Goal: Task Accomplishment & Management: Complete application form

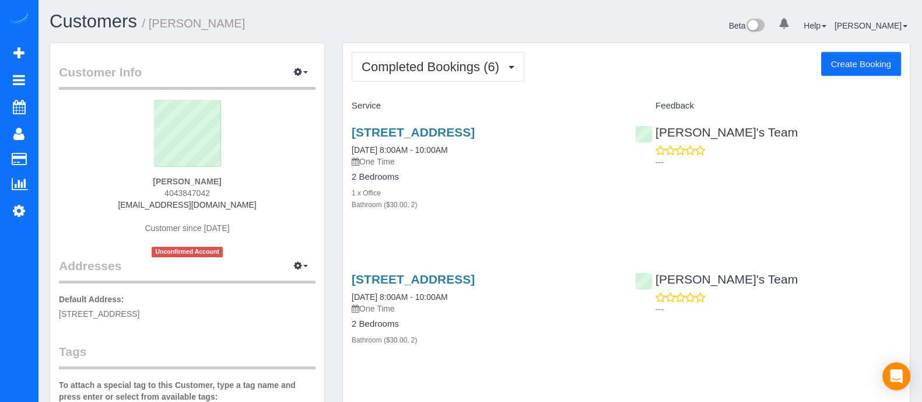
click at [842, 58] on button "Create Booking" at bounding box center [861, 64] width 80 height 24
select select "GA"
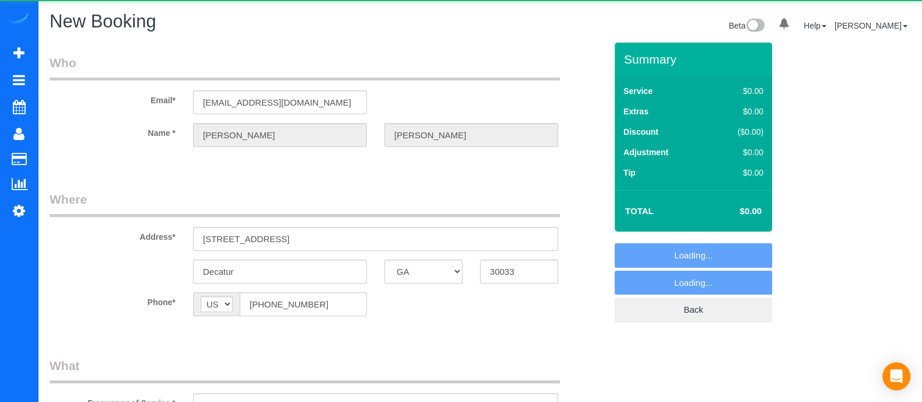
select select "object:2197"
select select "string:fspay-ac175689-6c1d-4a4c-94eb-8496fa6874b8"
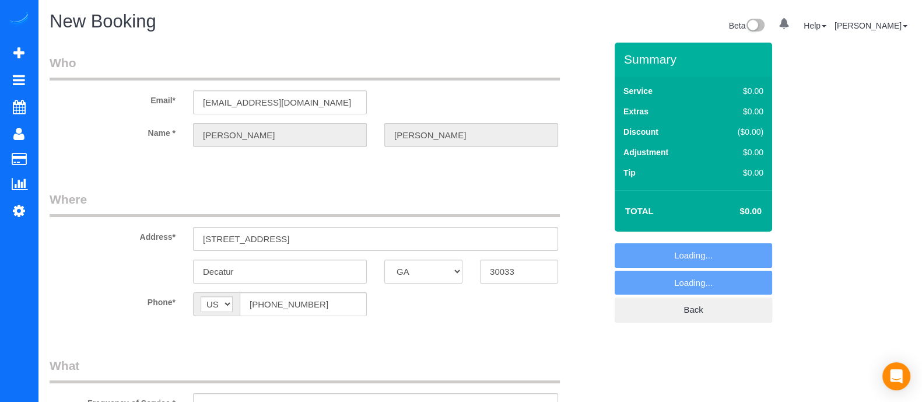
select select "object:2217"
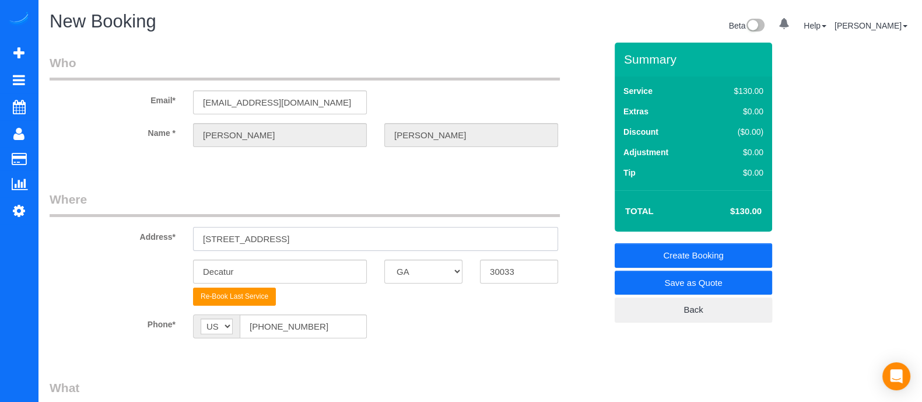
drag, startPoint x: 288, startPoint y: 237, endPoint x: 148, endPoint y: 233, distance: 140.6
click at [148, 233] on div "Address* [STREET_ADDRESS]" at bounding box center [328, 221] width 574 height 60
paste input "[STREET_ADDRESS]"
type input "[STREET_ADDRESS]"
click at [295, 264] on input "Decatur" at bounding box center [280, 272] width 174 height 24
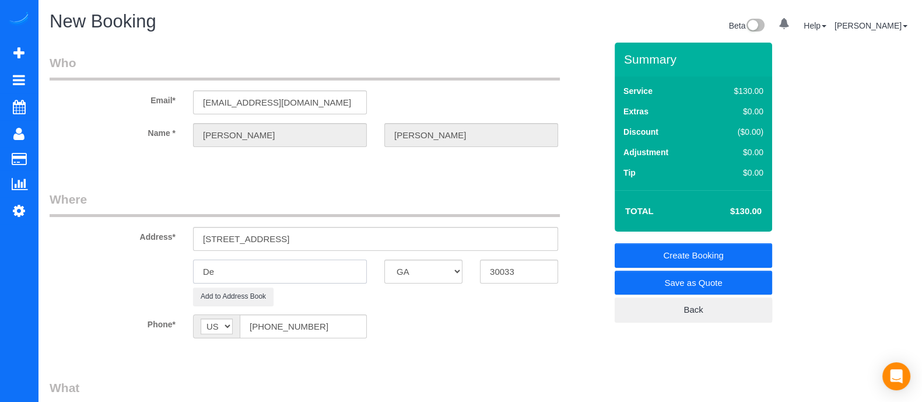
type input "D"
type input "[GEOGRAPHIC_DATA]"
click at [408, 236] on input "[STREET_ADDRESS]" at bounding box center [375, 239] width 365 height 24
paste input "blig 6 unit 2-1309"
click at [387, 237] on input "[STREET_ADDRESS]" at bounding box center [375, 239] width 365 height 24
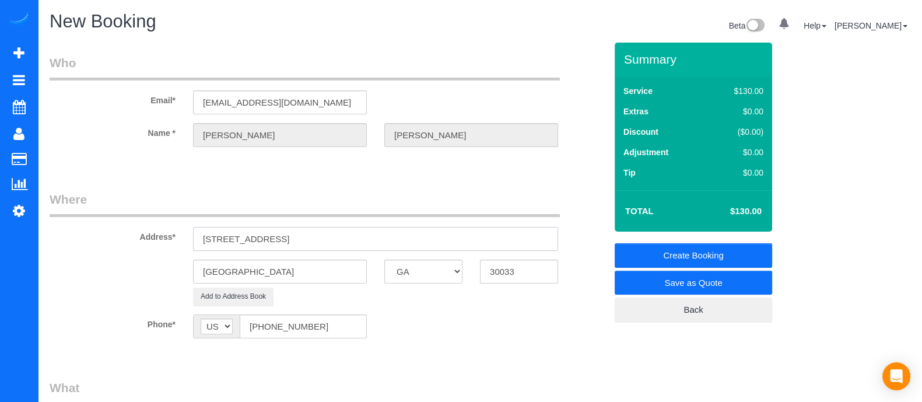
click at [467, 229] on input "[STREET_ADDRESS]" at bounding box center [375, 239] width 365 height 24
type input "[STREET_ADDRESS]"
click at [519, 272] on input "30033" at bounding box center [519, 272] width 78 height 24
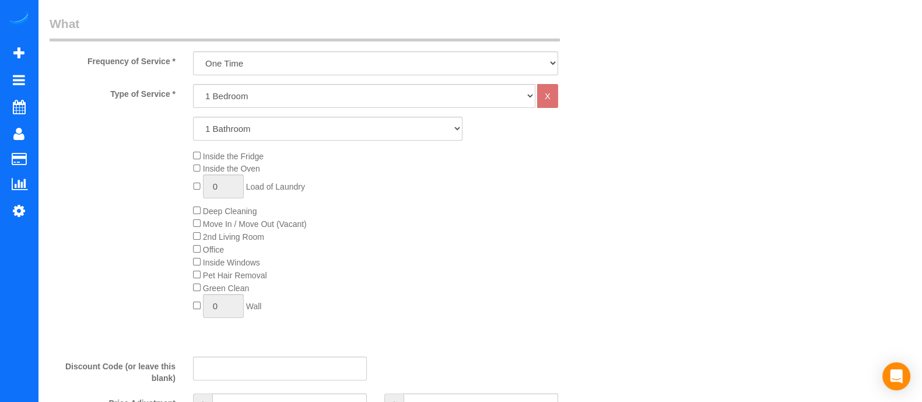
scroll to position [362, 0]
type input "30306"
click at [261, 89] on select "1 Bedroom 2 Bedrooms 3 Bedrooms 4 Bedrooms 5 Bedrooms 6 Bedrooms" at bounding box center [364, 98] width 342 height 24
select select "2"
click at [193, 86] on select "1 Bedroom 2 Bedrooms 3 Bedrooms 4 Bedrooms 5 Bedrooms 6 Bedrooms" at bounding box center [364, 98] width 342 height 24
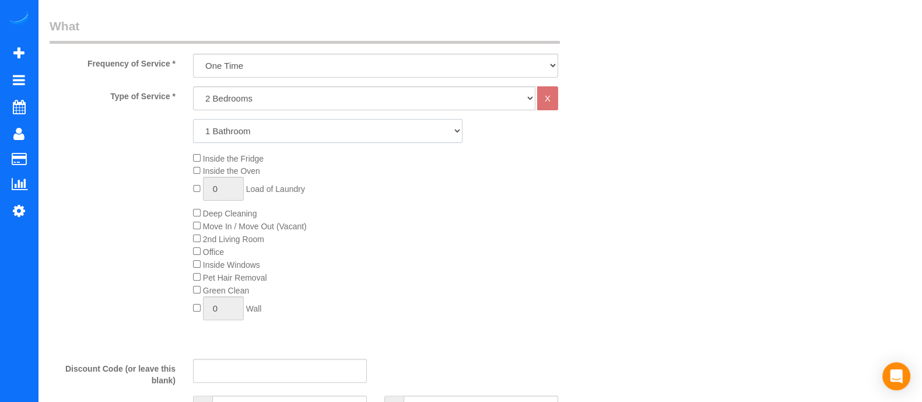
drag, startPoint x: 236, startPoint y: 127, endPoint x: 237, endPoint y: 166, distance: 39.7
click at [237, 166] on div "Type of Service * 1 Bedroom 2 Bedrooms 3 Bedrooms 4 Bedrooms 5 Bedrooms 6 Bedro…" at bounding box center [328, 217] width 556 height 263
select select "2"
click at [193, 119] on select "1 Bathroom 2 Bathrooms 3 Bathrooms 4 Bathrooms 5 Bathrooms 6 Bathrooms" at bounding box center [327, 131] width 269 height 24
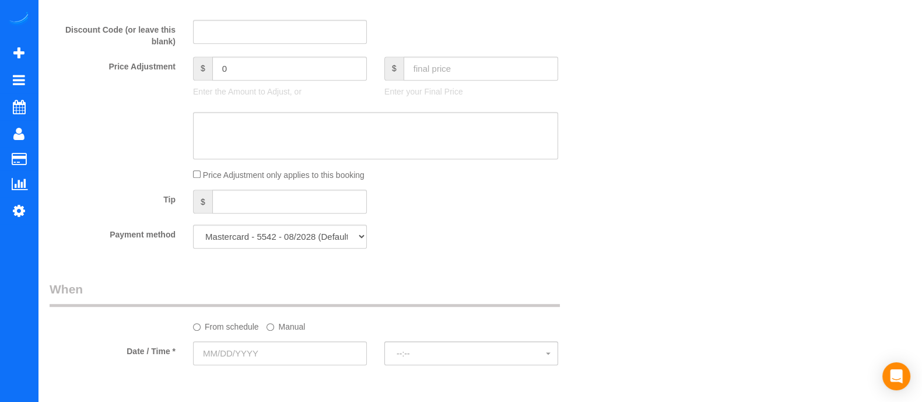
scroll to position [690, 0]
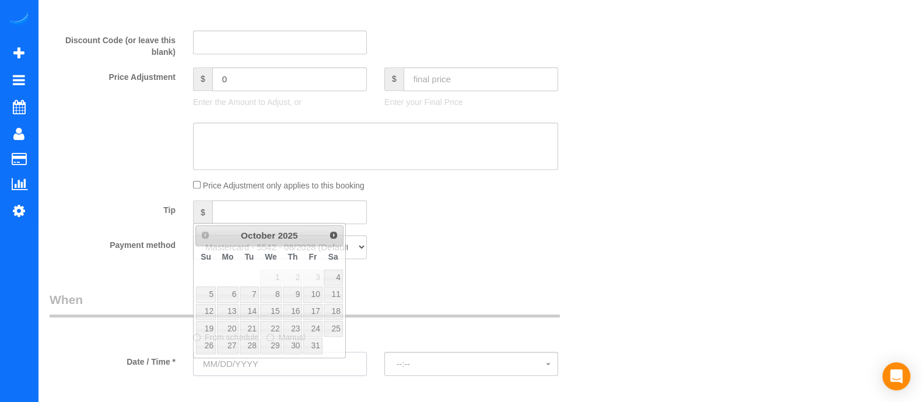
click at [331, 360] on input "text" at bounding box center [280, 364] width 174 height 24
click at [236, 311] on link "13" at bounding box center [228, 312] width 22 height 16
type input "[DATE]"
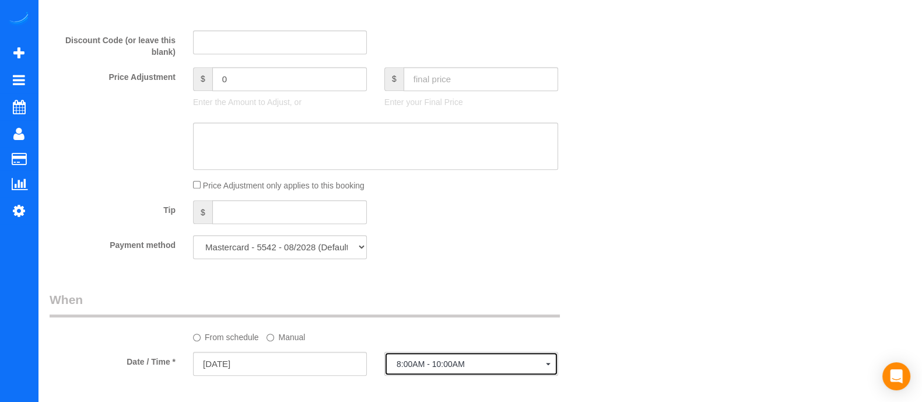
click at [467, 369] on span "8:00AM - 10:00AM" at bounding box center [471, 363] width 149 height 9
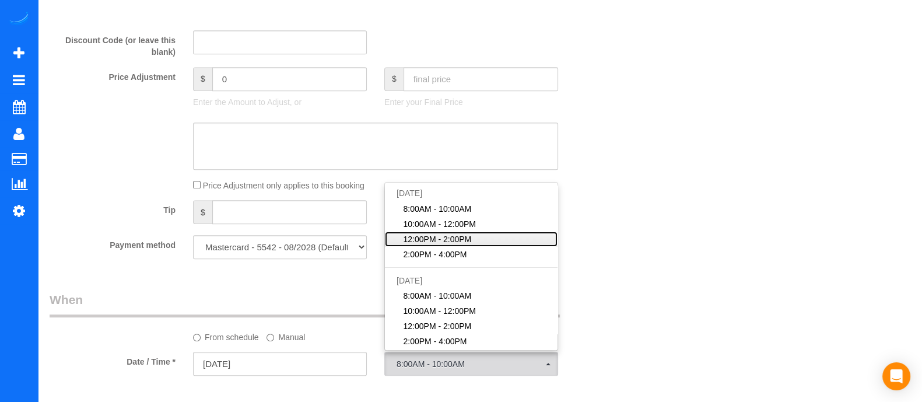
click at [443, 245] on span "12:00PM - 2:00PM" at bounding box center [438, 239] width 68 height 12
select select "spot3"
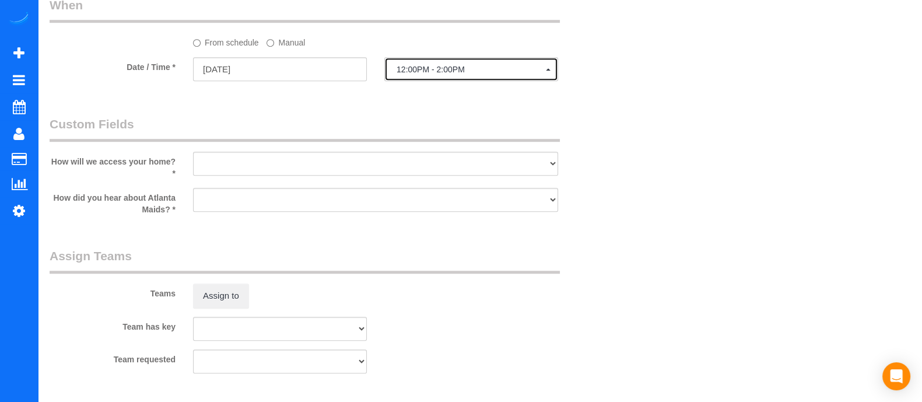
scroll to position [991, 0]
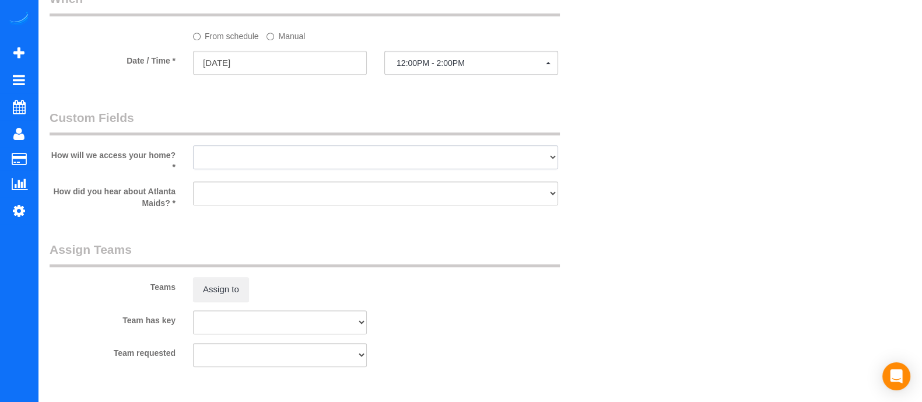
click at [448, 166] on select "I will leave a key I will provide an access code Someone will be home Go to apa…" at bounding box center [375, 157] width 365 height 24
select select "number:3"
click at [193, 150] on select "I will leave a key I will provide an access code Someone will be home Go to apa…" at bounding box center [375, 157] width 365 height 24
drag, startPoint x: 300, startPoint y: 205, endPoint x: 265, endPoint y: 234, distance: 46.0
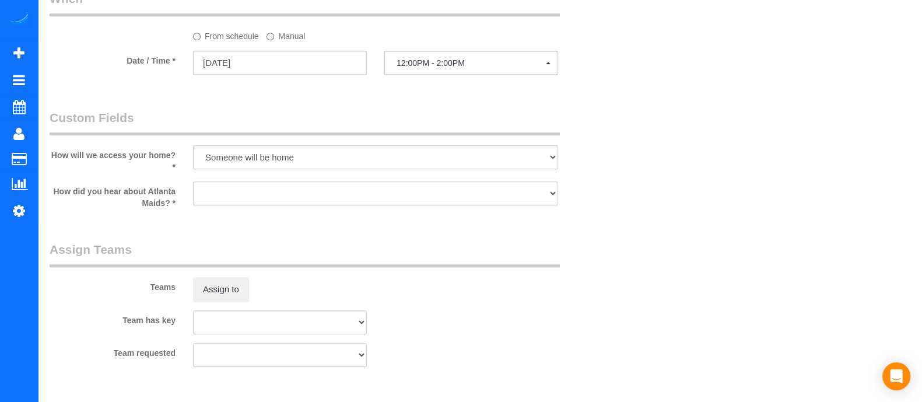
select select "number:6"
click at [193, 186] on select "Google Yelp From a friend Social media Other" at bounding box center [375, 193] width 365 height 24
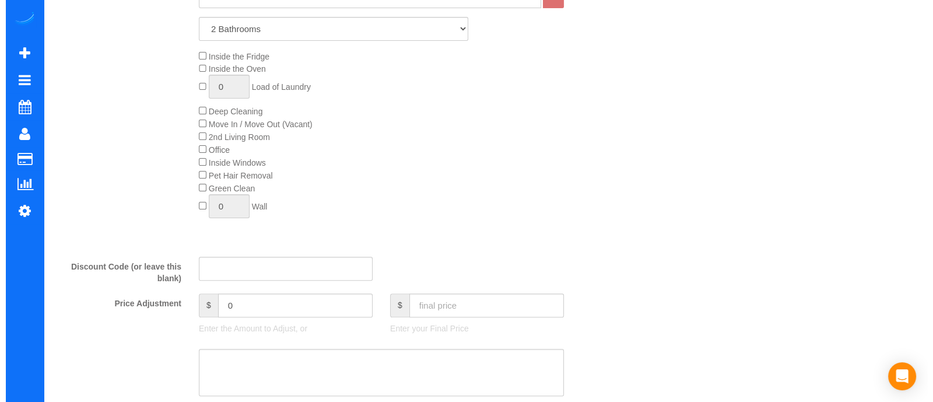
scroll to position [0, 0]
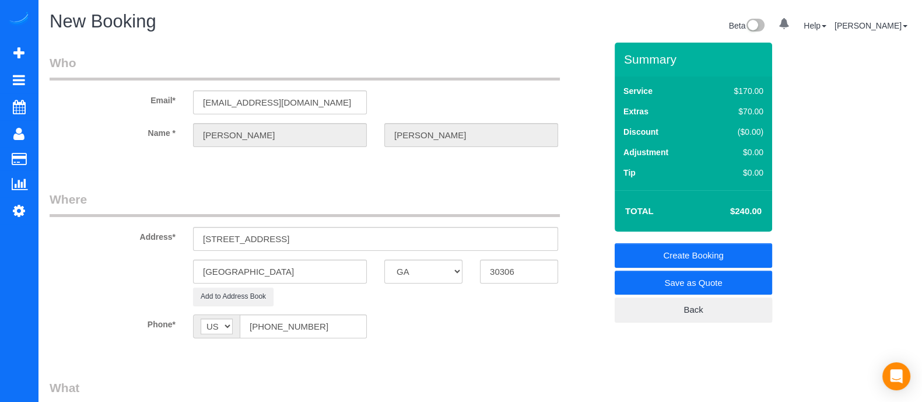
drag, startPoint x: 523, startPoint y: 319, endPoint x: 533, endPoint y: 337, distance: 20.6
click at [533, 337] on div "Phone* AF AL DZ AD AO AI AQ AG AR AM AW AU AT AZ BS BH BD BB BY BE BZ BJ BM BT …" at bounding box center [328, 326] width 574 height 24
click at [744, 279] on link "Save as Quote" at bounding box center [693, 283] width 157 height 24
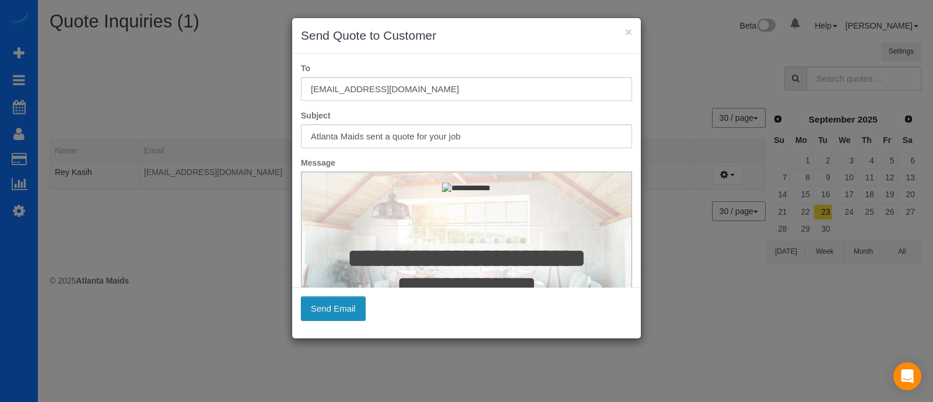
click at [341, 301] on button "Send Email" at bounding box center [333, 308] width 65 height 24
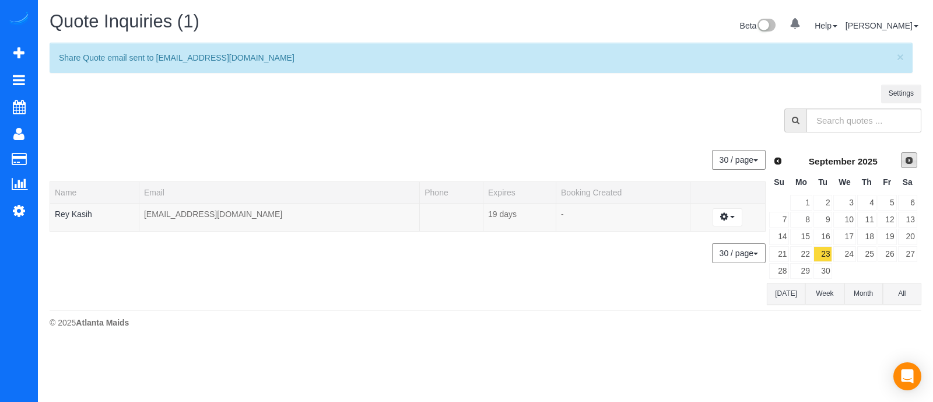
click at [903, 155] on link "Next" at bounding box center [909, 160] width 16 height 16
click at [886, 202] on link "3" at bounding box center [887, 203] width 19 height 16
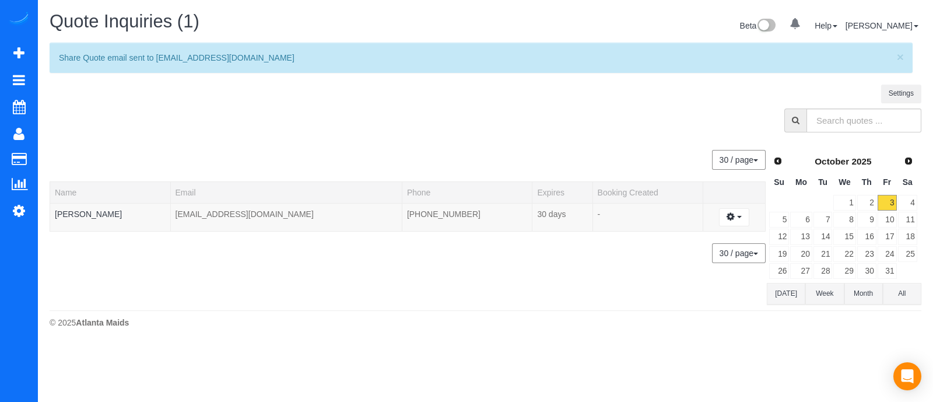
click at [553, 264] on sui-quotes-table "30 / page 10 / page 20 / page 30 / page 40 / page 50 / page 100 / page Name Ema…" at bounding box center [408, 221] width 717 height 166
click at [201, 267] on sui-quotes-table "30 / page 10 / page 20 / page 30 / page 40 / page 50 / page 100 / page Name Ema…" at bounding box center [408, 221] width 717 height 166
click at [375, 338] on div "Quote Inquiries (1) Beta 0 Your Notifications You have 0 alerts Help Help Docs …" at bounding box center [485, 172] width 895 height 345
click at [244, 110] on div at bounding box center [485, 123] width 889 height 30
